Goal: Transaction & Acquisition: Download file/media

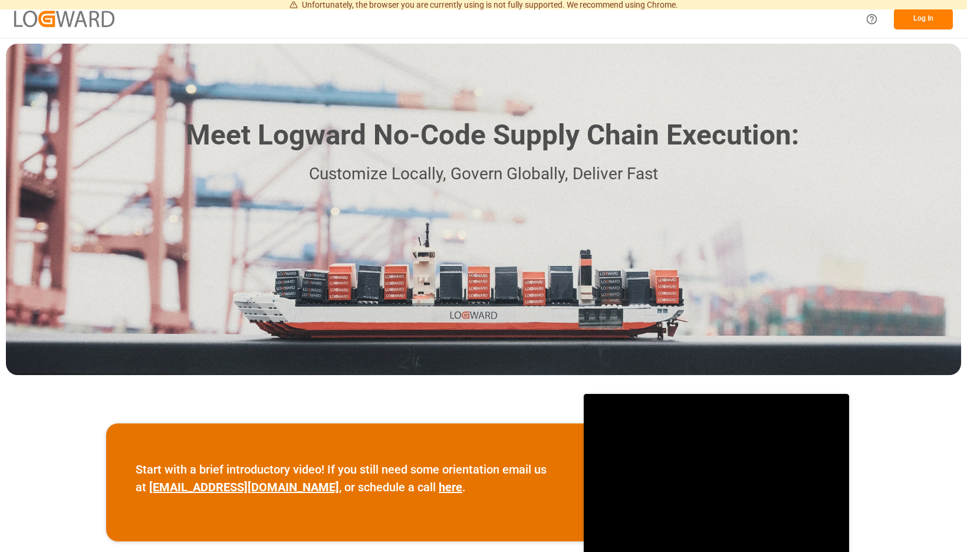
click at [917, 21] on button "Log In" at bounding box center [923, 19] width 59 height 21
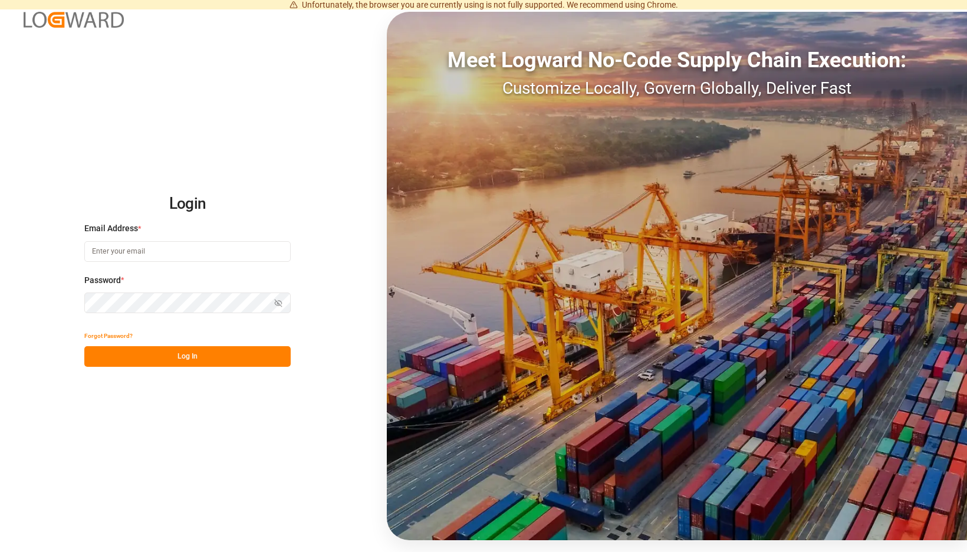
type input "brueninghaus@moeller-spedition.de"
click at [291, 336] on div "Forgot Password?" at bounding box center [187, 336] width 206 height 21
click at [287, 355] on button "Log In" at bounding box center [187, 356] width 206 height 21
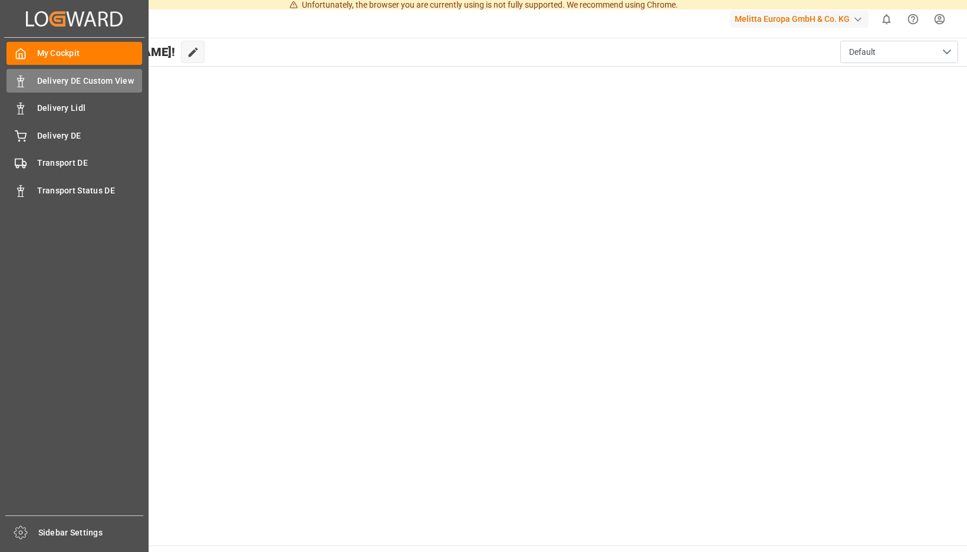
click at [18, 80] on polygon at bounding box center [19, 79] width 4 height 2
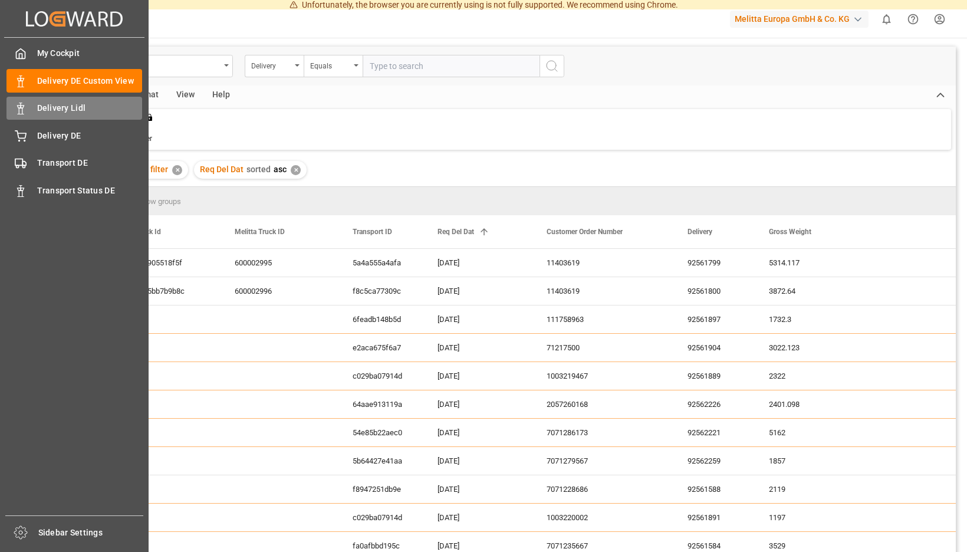
click at [20, 107] on icon at bounding box center [21, 109] width 12 height 12
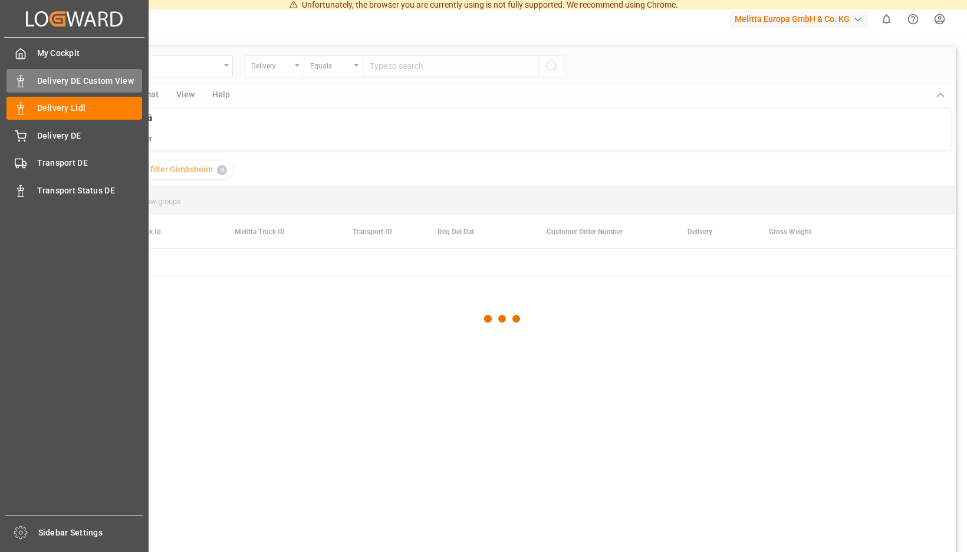
click at [29, 80] on div "Delivery DE Custom View Delivery DE Custom View" at bounding box center [74, 80] width 136 height 23
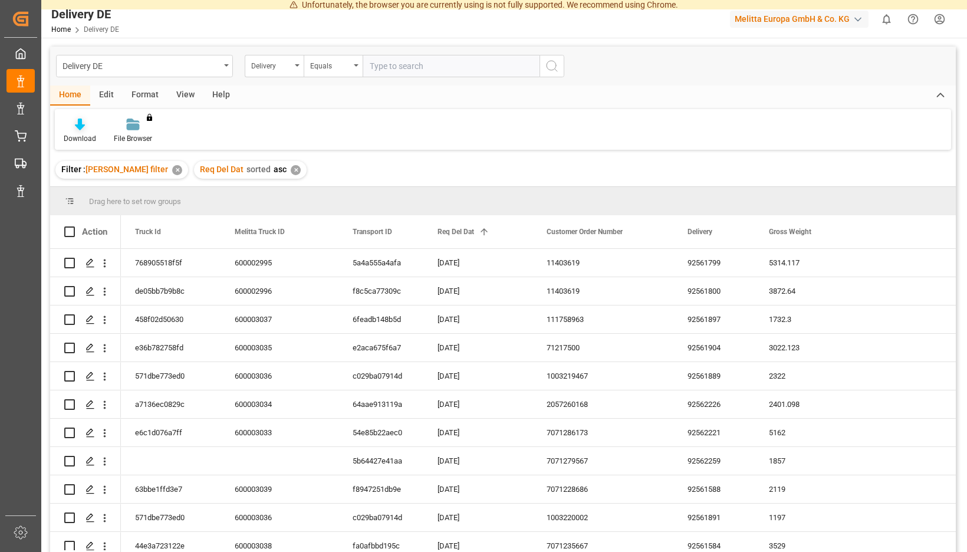
click at [105, 132] on div "Download" at bounding box center [80, 131] width 50 height 26
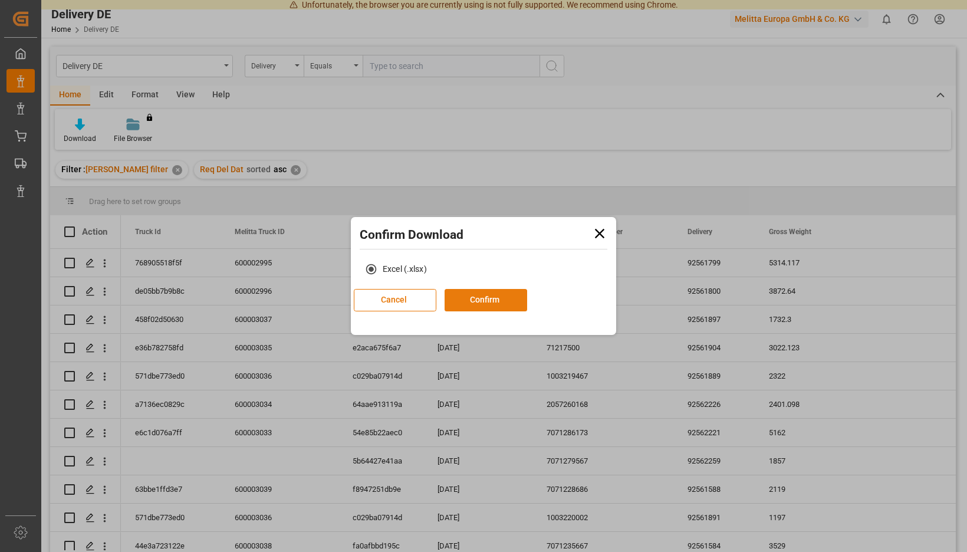
click at [489, 300] on button "Confirm" at bounding box center [486, 300] width 83 height 22
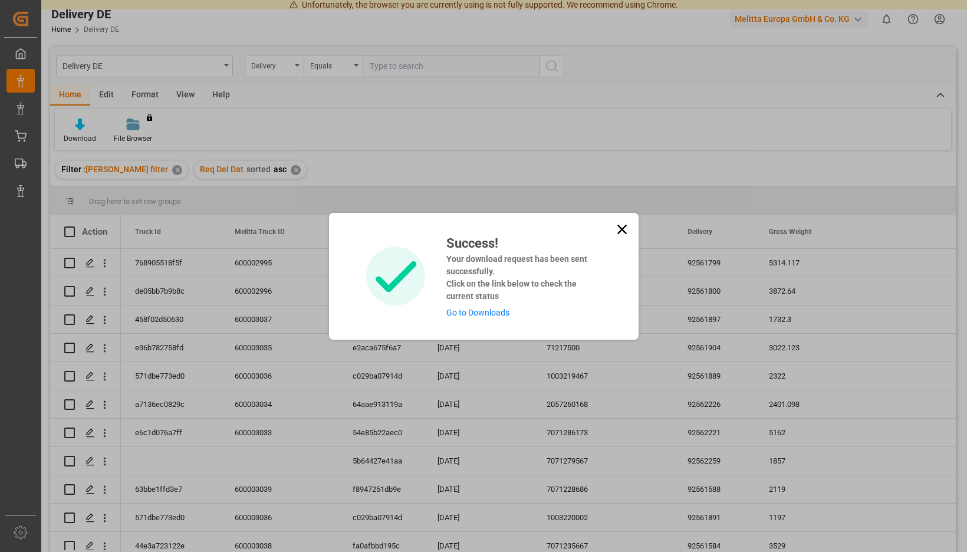
click at [487, 315] on link "Go to Downloads" at bounding box center [478, 312] width 63 height 9
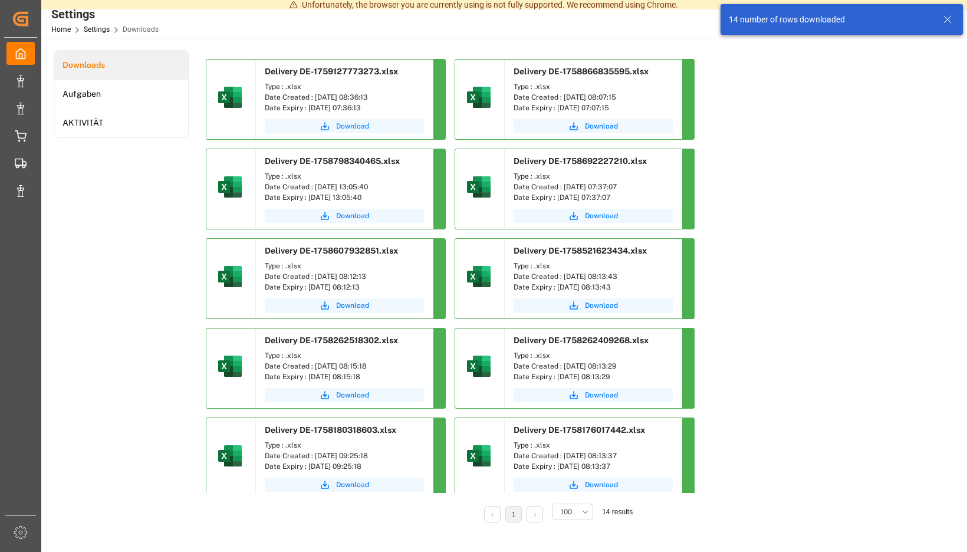
click at [369, 123] on span "Download" at bounding box center [352, 126] width 33 height 11
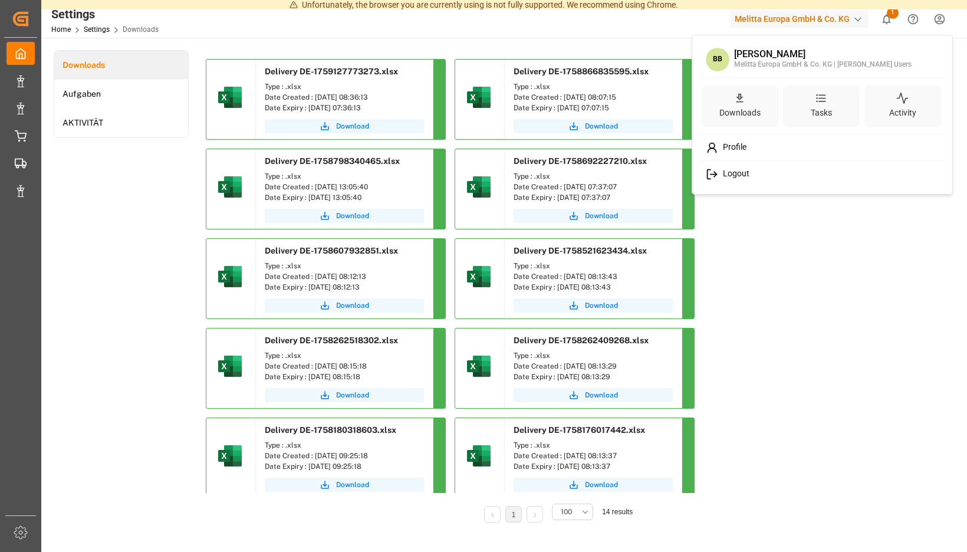
click at [731, 175] on span "Logout" at bounding box center [733, 174] width 31 height 11
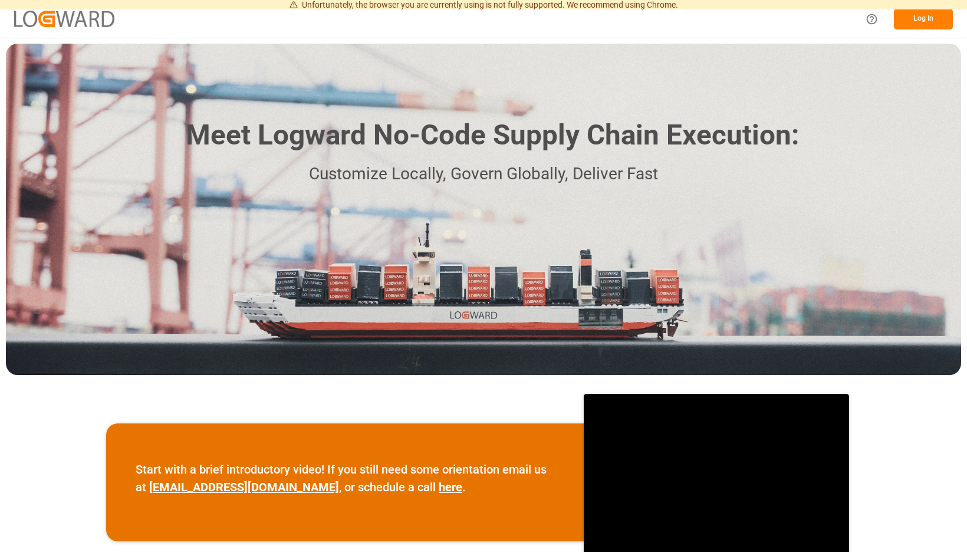
click at [928, 18] on button "Log In" at bounding box center [923, 19] width 59 height 21
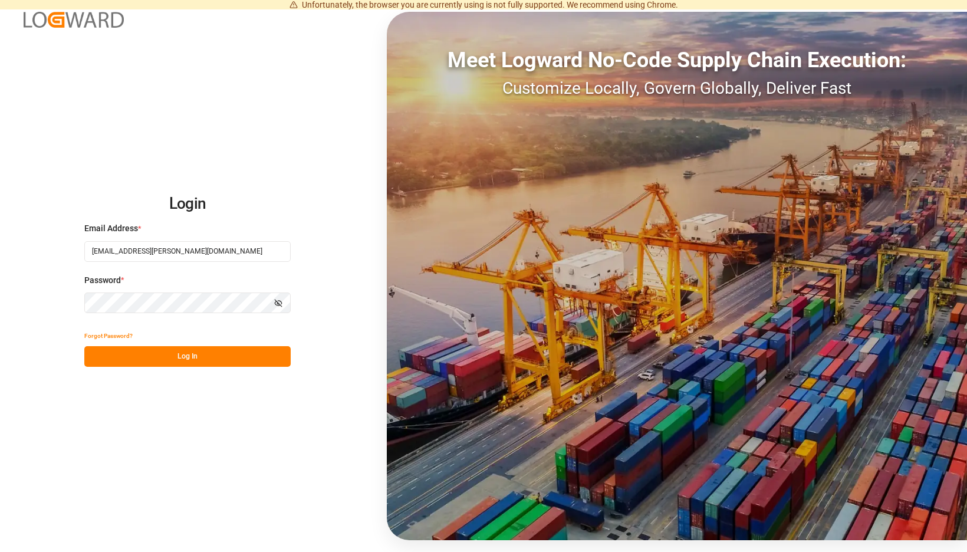
click at [276, 356] on button "Log In" at bounding box center [187, 356] width 206 height 21
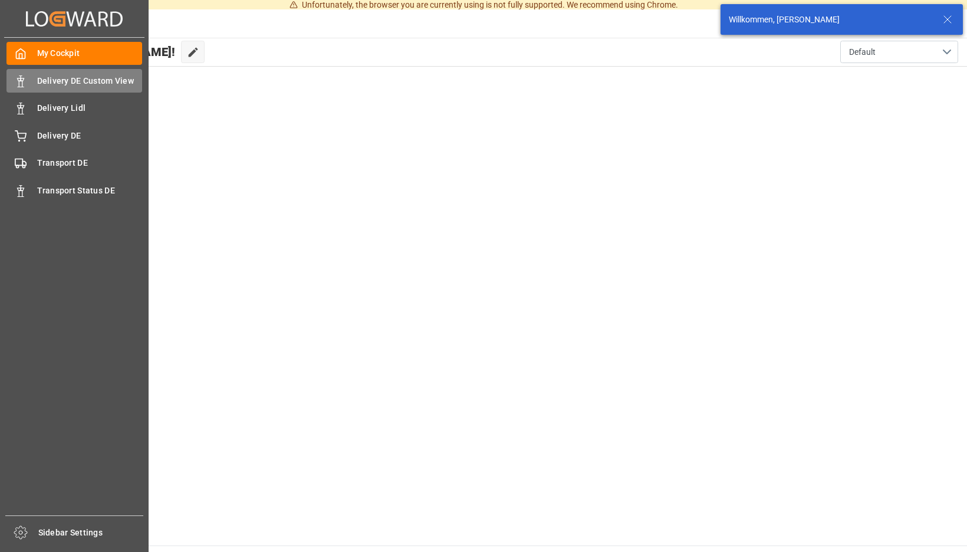
click at [32, 78] on div "Delivery DE Custom View Delivery DE Custom View" at bounding box center [74, 80] width 136 height 23
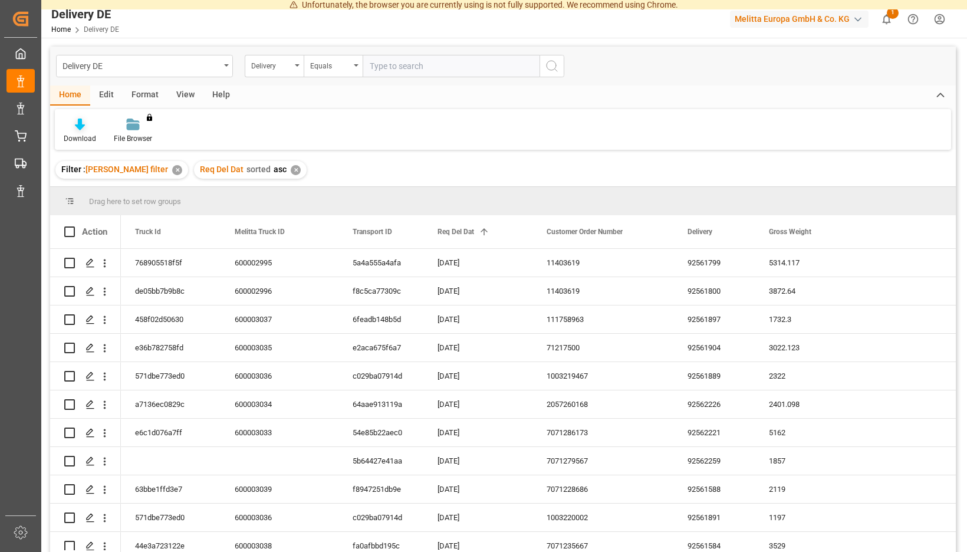
click at [105, 131] on div "Download" at bounding box center [80, 131] width 50 height 26
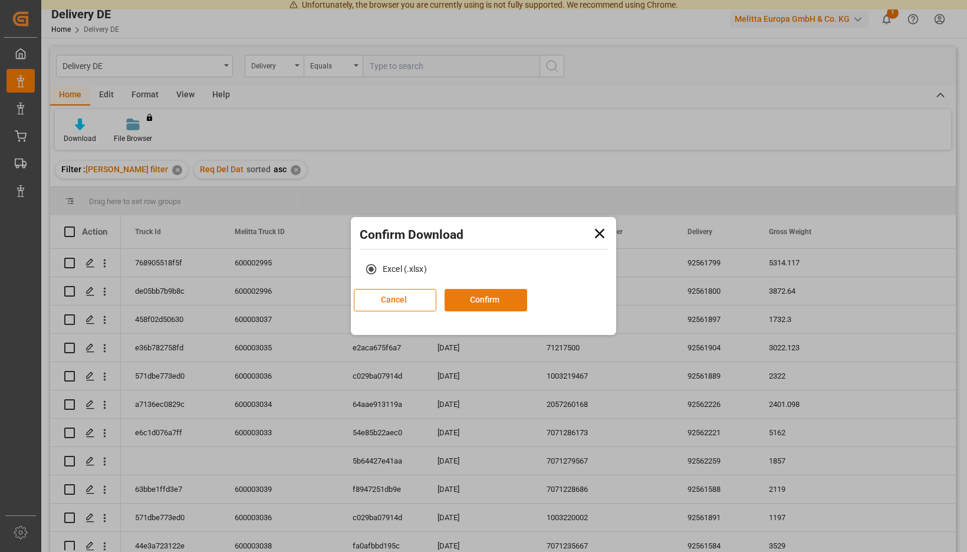
click at [497, 303] on button "Confirm" at bounding box center [486, 300] width 83 height 22
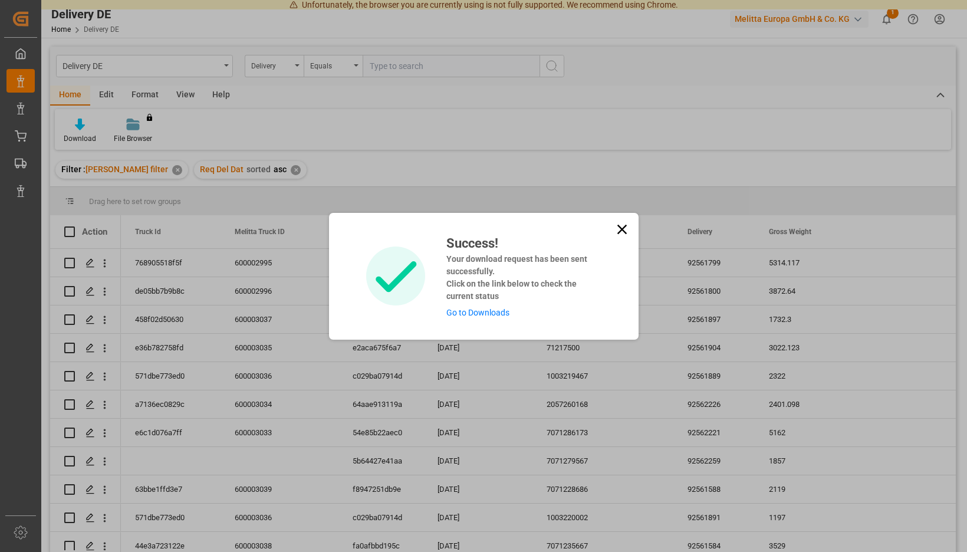
click at [488, 316] on link "Go to Downloads" at bounding box center [478, 312] width 63 height 9
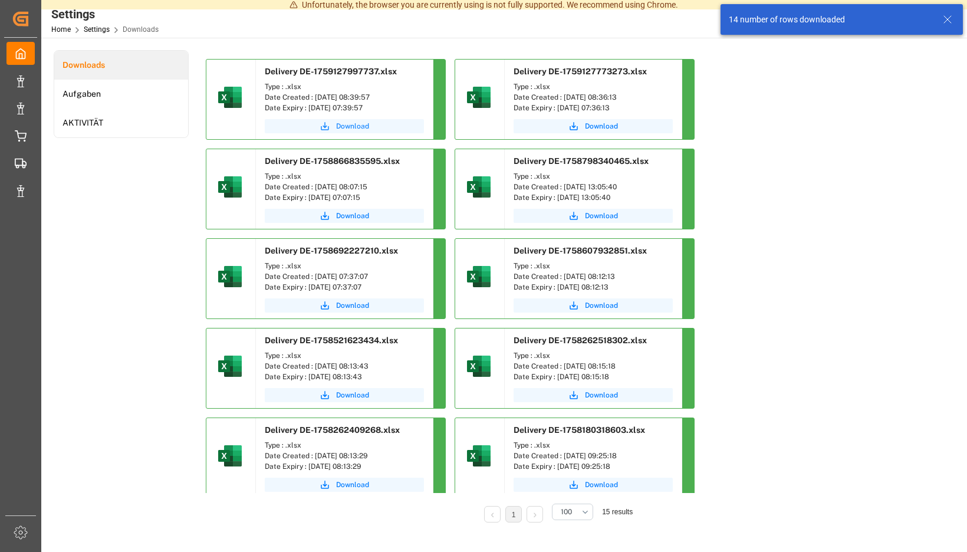
click at [424, 121] on button "Download" at bounding box center [344, 126] width 159 height 14
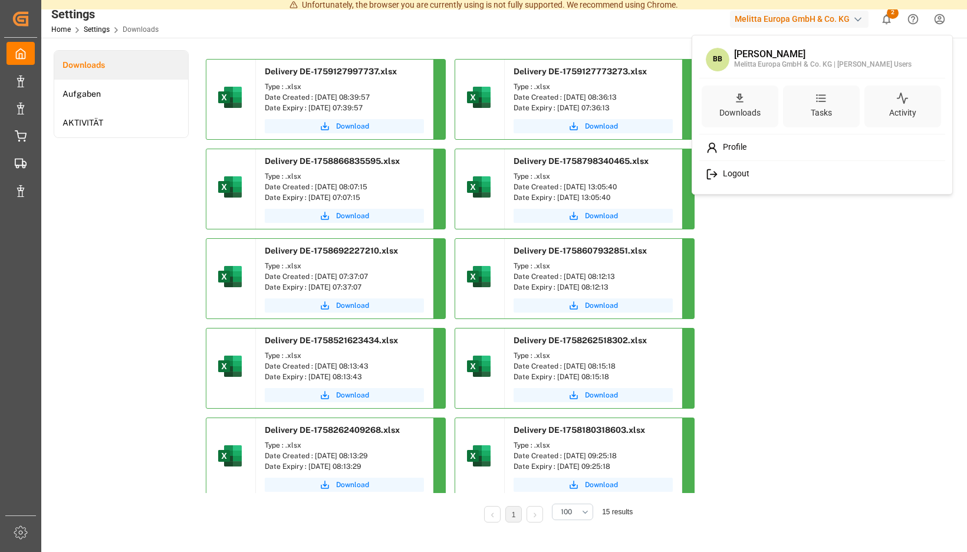
click at [726, 175] on span "Logout" at bounding box center [733, 174] width 31 height 11
